Goal: Check status

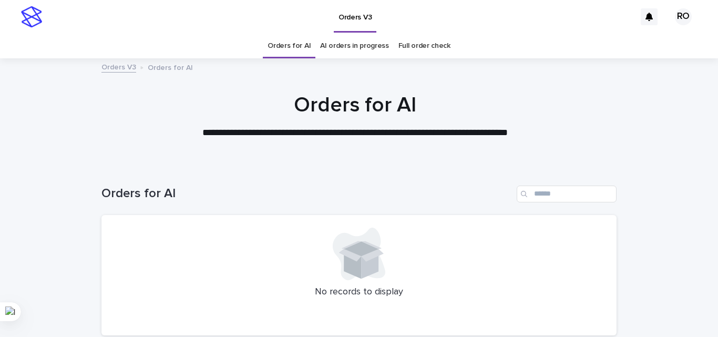
click at [353, 46] on link "AI orders in progress" at bounding box center [354, 46] width 69 height 25
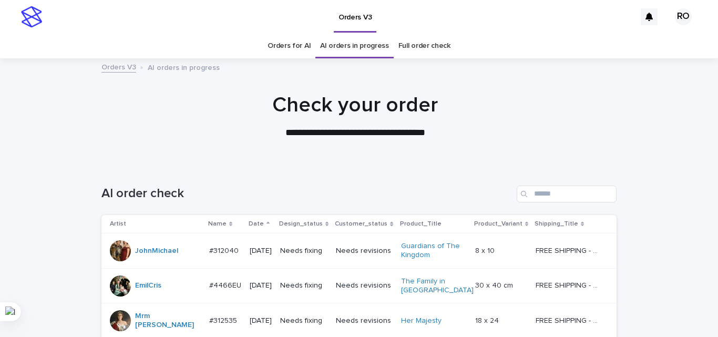
click at [256, 221] on p "Date" at bounding box center [256, 224] width 15 height 12
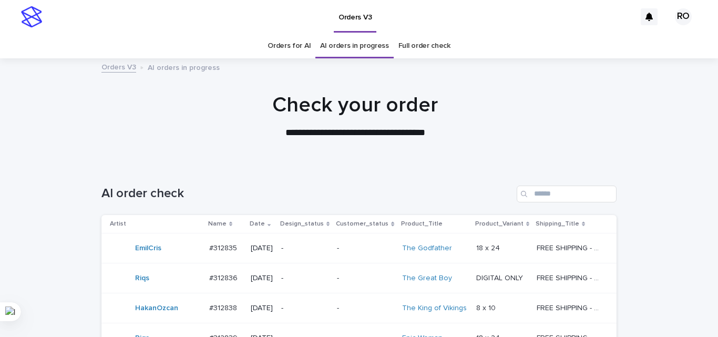
click at [198, 259] on td "EmilCris" at bounding box center [153, 248] width 104 height 30
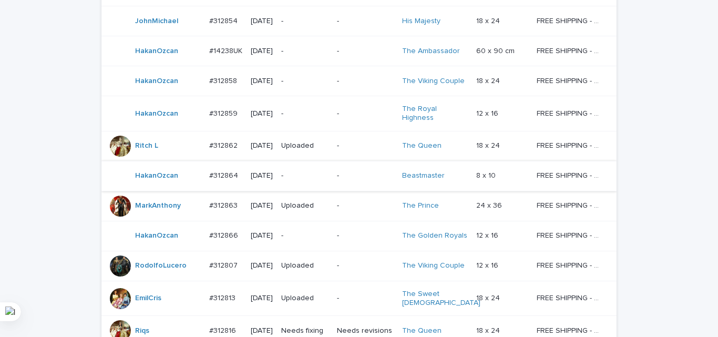
scroll to position [770, 0]
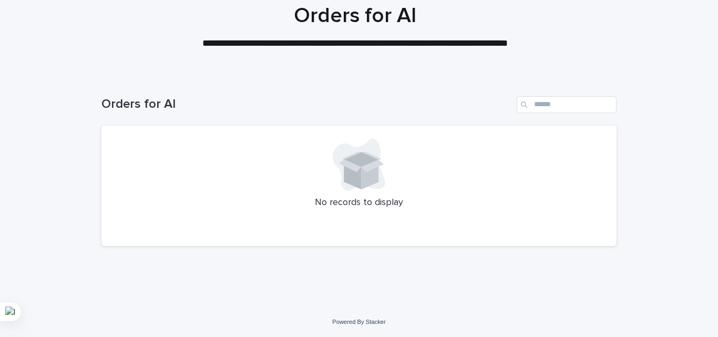
scroll to position [34, 0]
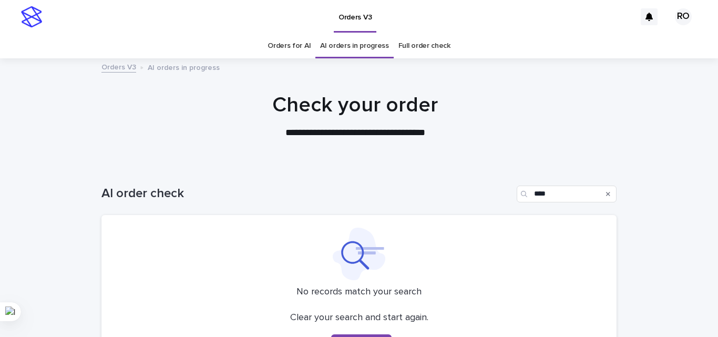
click at [322, 180] on div "AI order check ****" at bounding box center [358, 190] width 515 height 50
